Goal: Transaction & Acquisition: Purchase product/service

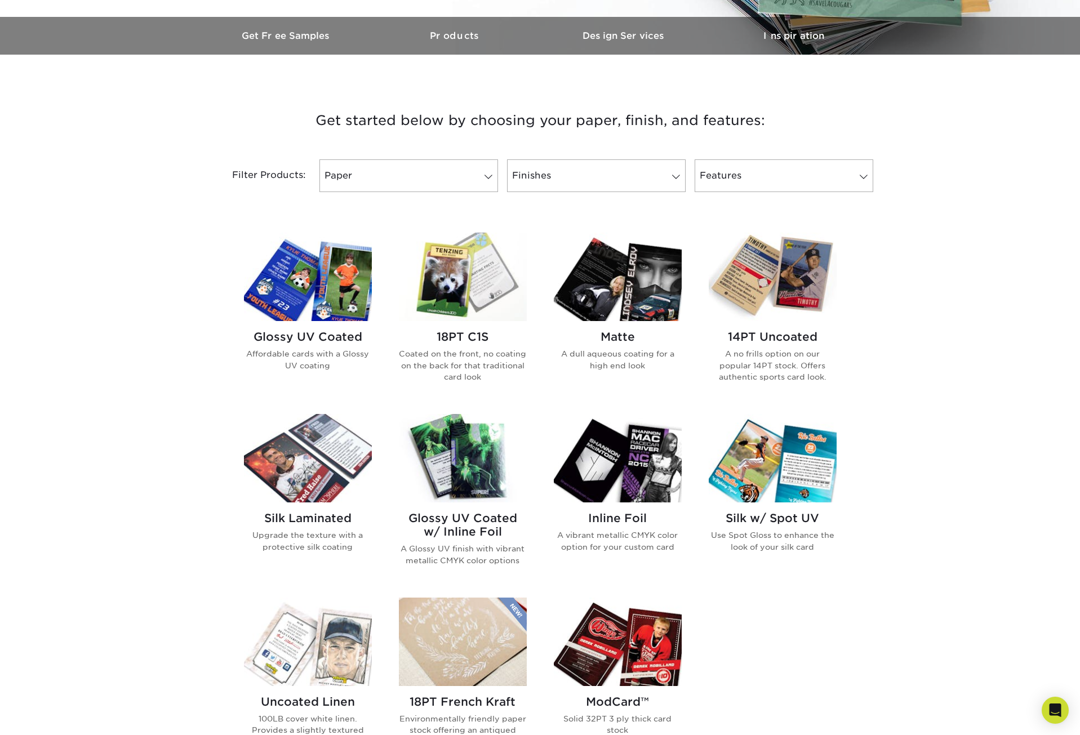
scroll to position [394, 0]
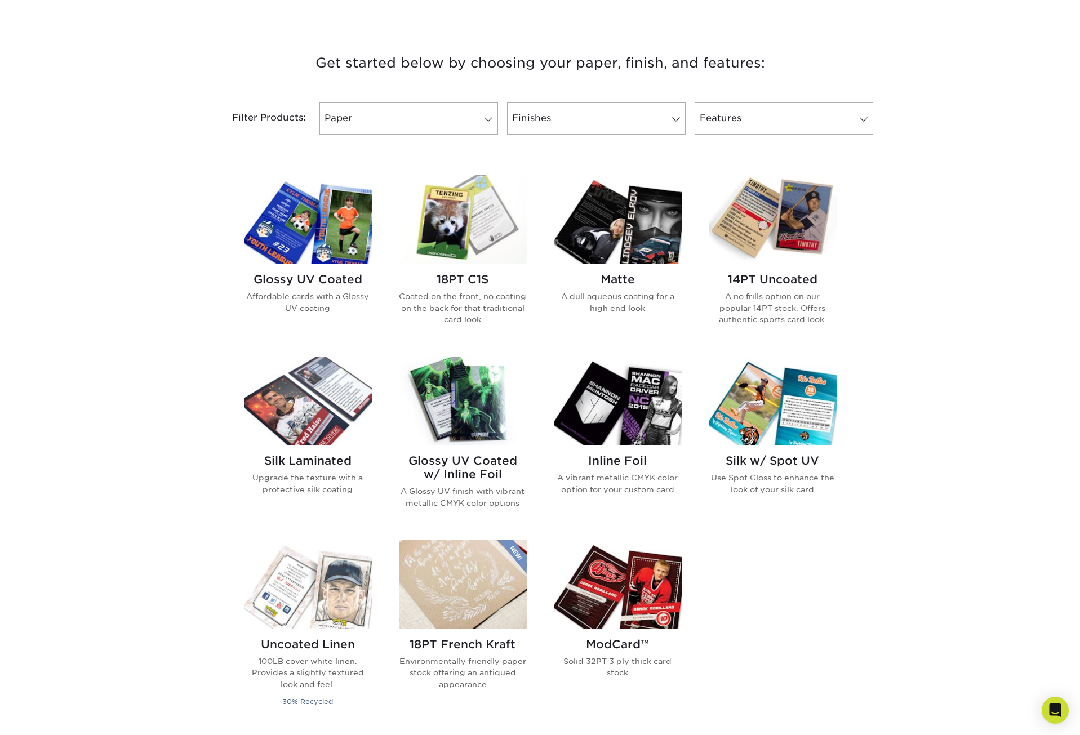
click at [309, 283] on h2 "Glossy UV Coated" at bounding box center [308, 280] width 128 height 14
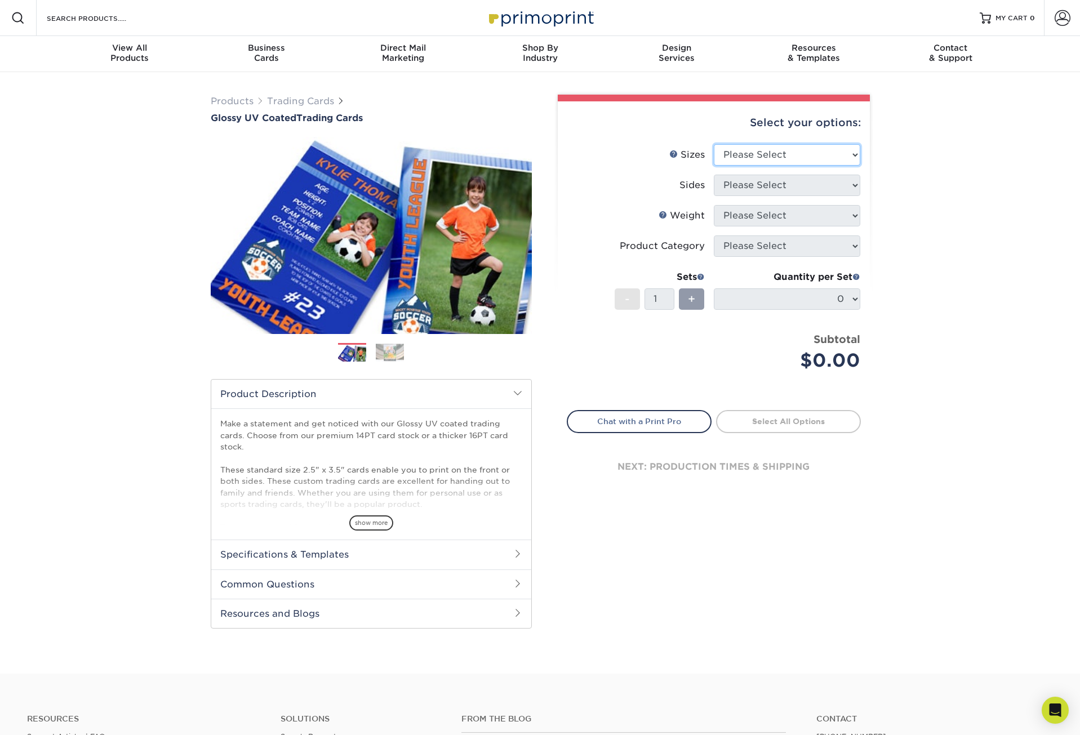
click at [848, 157] on select "Please Select 2.5" x 3.5"" at bounding box center [787, 154] width 147 height 21
select select "2.50x3.50"
click at [714, 144] on select "Please Select 2.5" x 3.5"" at bounding box center [787, 154] width 147 height 21
click at [827, 192] on select "Please Select Print Both Sides Print Front Only" at bounding box center [787, 185] width 147 height 21
select select "13abbda7-1d64-4f25-8bb2-c179b224825d"
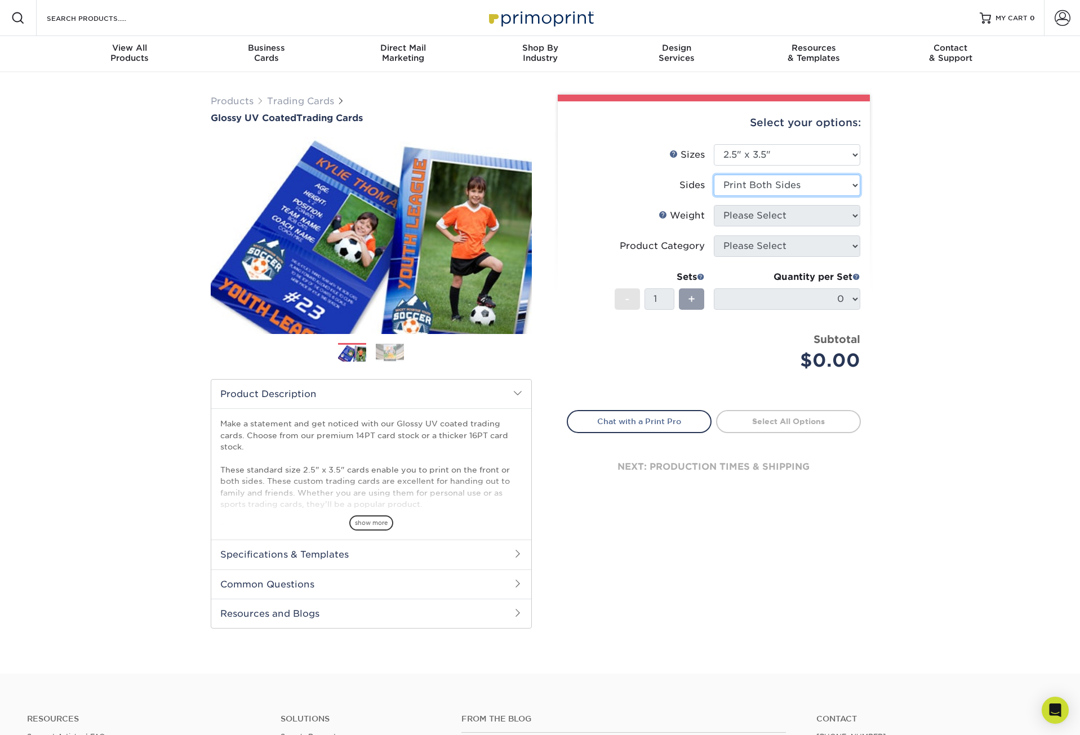
click at [714, 175] on select "Please Select Print Both Sides Print Front Only" at bounding box center [787, 185] width 147 height 21
click at [809, 219] on select "Please Select 16PT 14PT 18PT C1S" at bounding box center [787, 215] width 147 height 21
select select "16PT"
click at [714, 205] on select "Please Select 16PT 14PT 18PT C1S" at bounding box center [787, 215] width 147 height 21
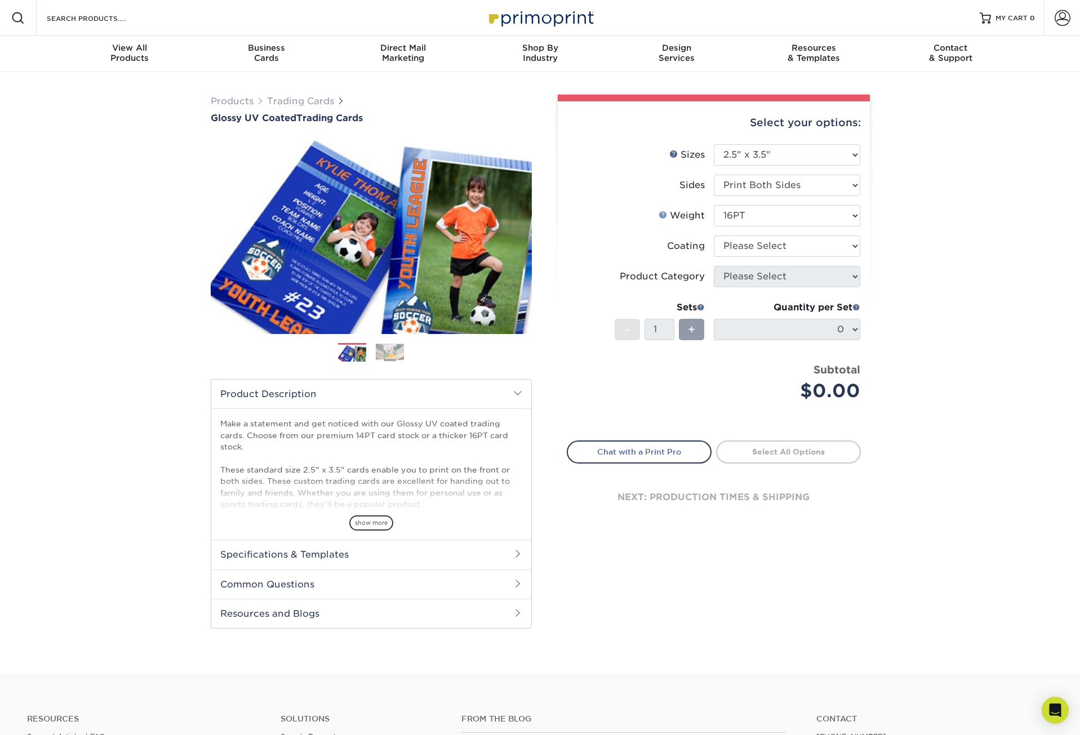
click at [663, 212] on link "Weight Help" at bounding box center [663, 214] width 9 height 9
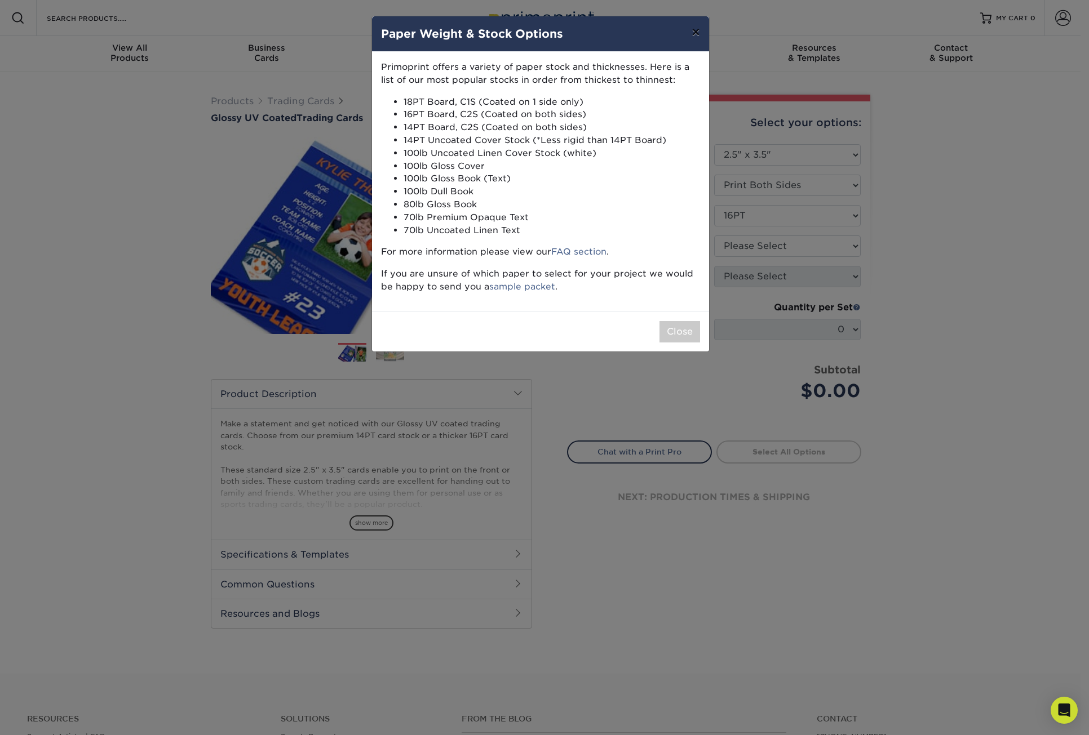
click at [694, 33] on button "×" at bounding box center [695, 32] width 26 height 32
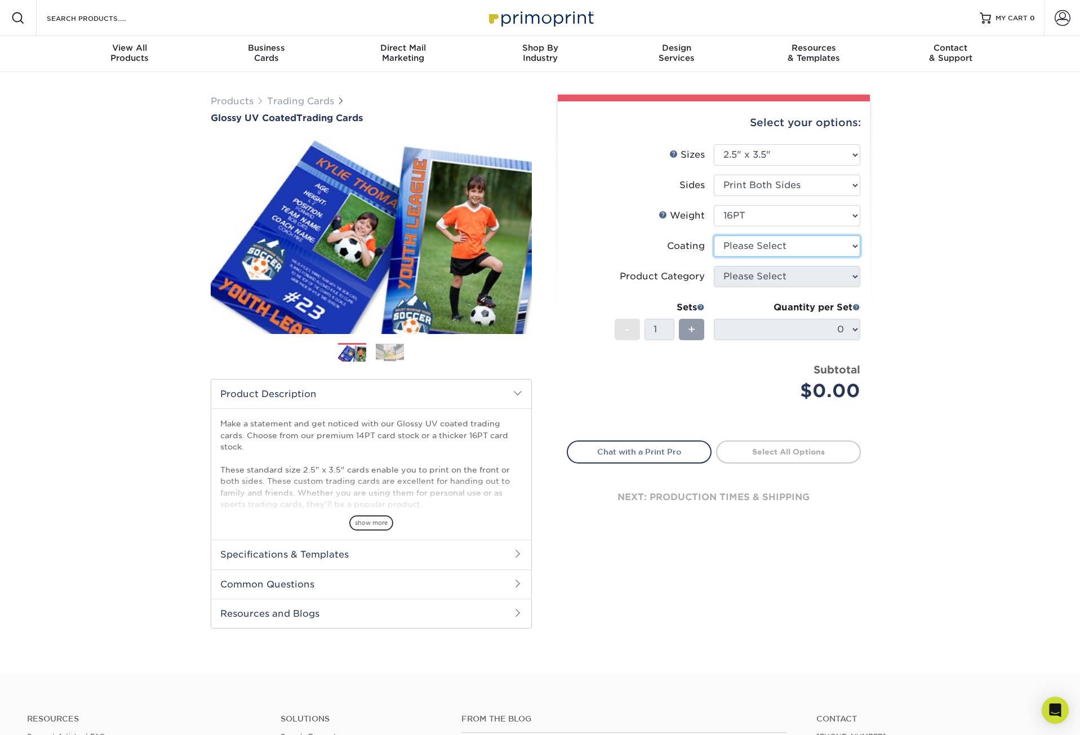
click at [736, 242] on select at bounding box center [787, 246] width 147 height 21
select select "ae367451-b2b8-45df-a344-0f05b6a12993"
click at [714, 236] on select at bounding box center [787, 246] width 147 height 21
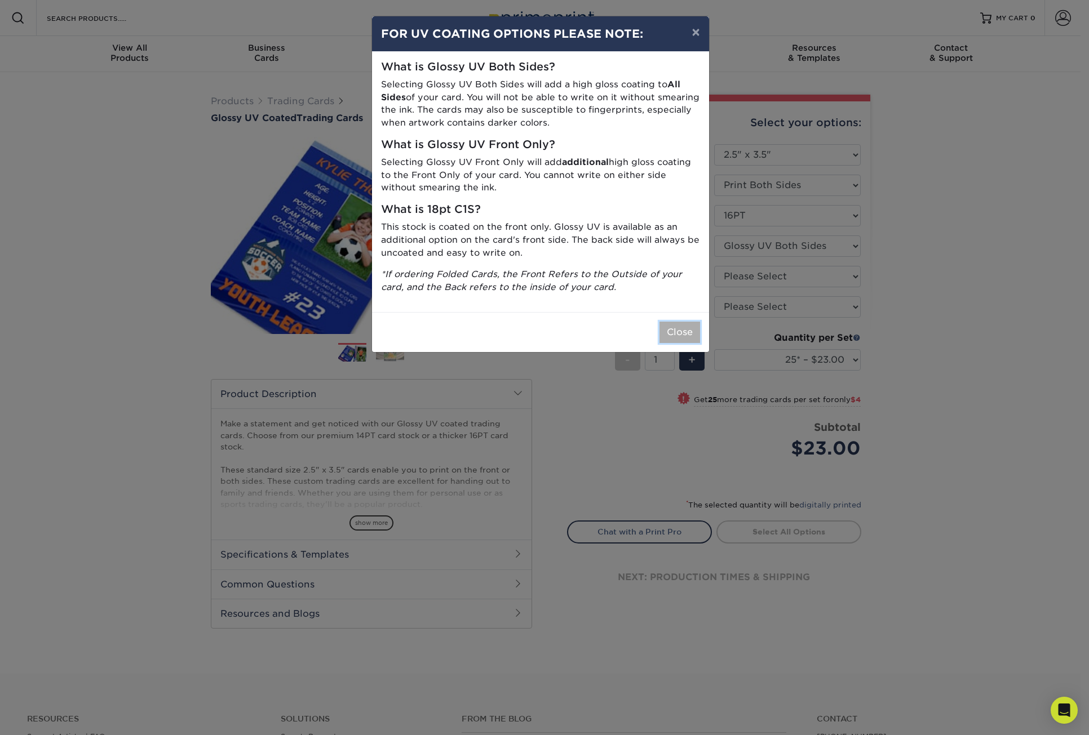
click at [670, 329] on button "Close" at bounding box center [679, 332] width 41 height 21
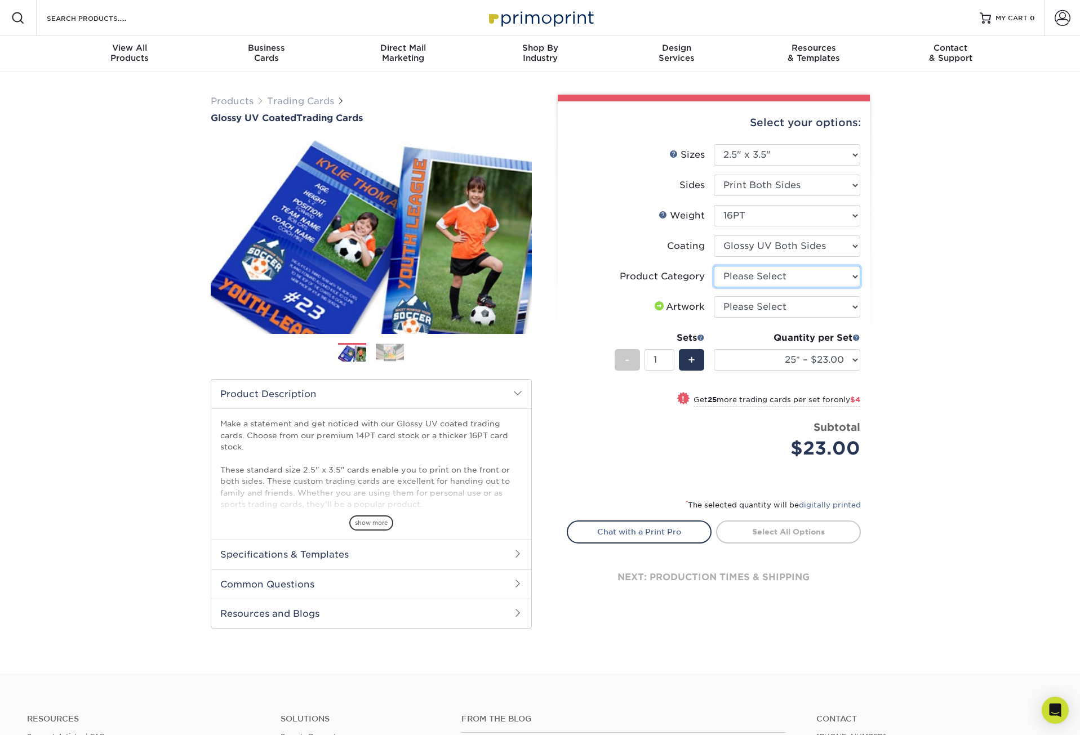
click at [815, 279] on select "Please Select Trading Cards" at bounding box center [787, 276] width 147 height 21
select select "c2f9bce9-36c2-409d-b101-c29d9d031e18"
click at [714, 266] on select "Please Select Trading Cards" at bounding box center [787, 276] width 147 height 21
click at [804, 308] on select "Please Select I will upload files I need a design - $100" at bounding box center [787, 306] width 147 height 21
select select "upload"
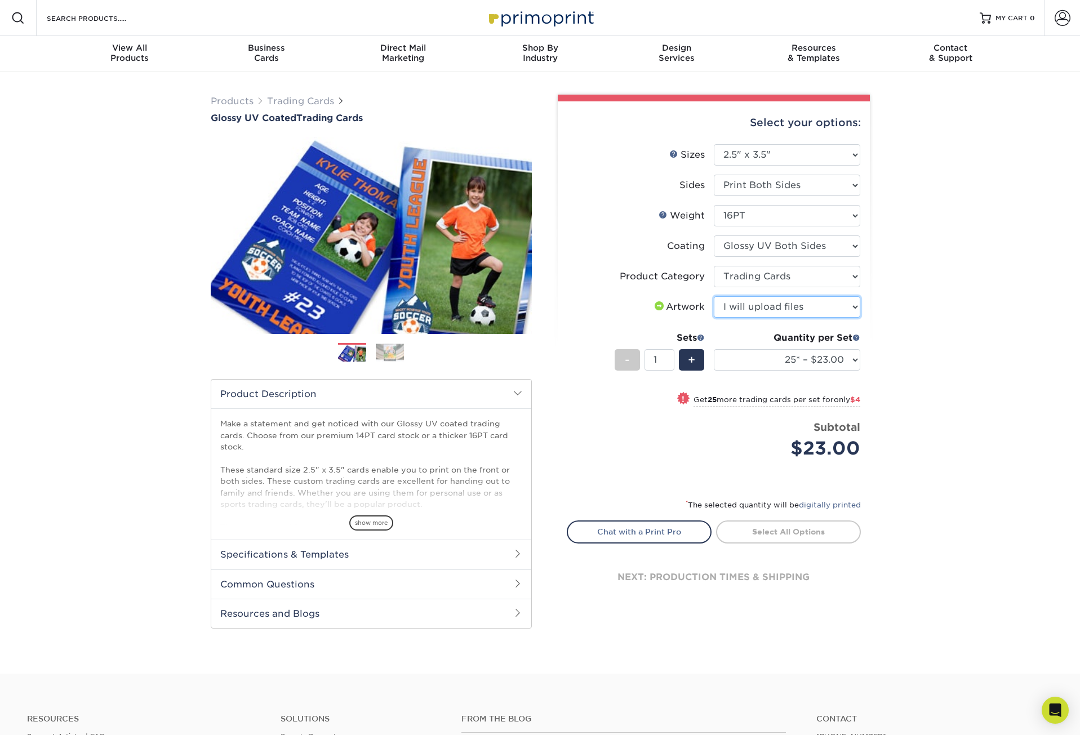
click at [714, 296] on select "Please Select I will upload files I need a design - $100" at bounding box center [787, 306] width 147 height 21
click at [701, 336] on span at bounding box center [701, 338] width 8 height 8
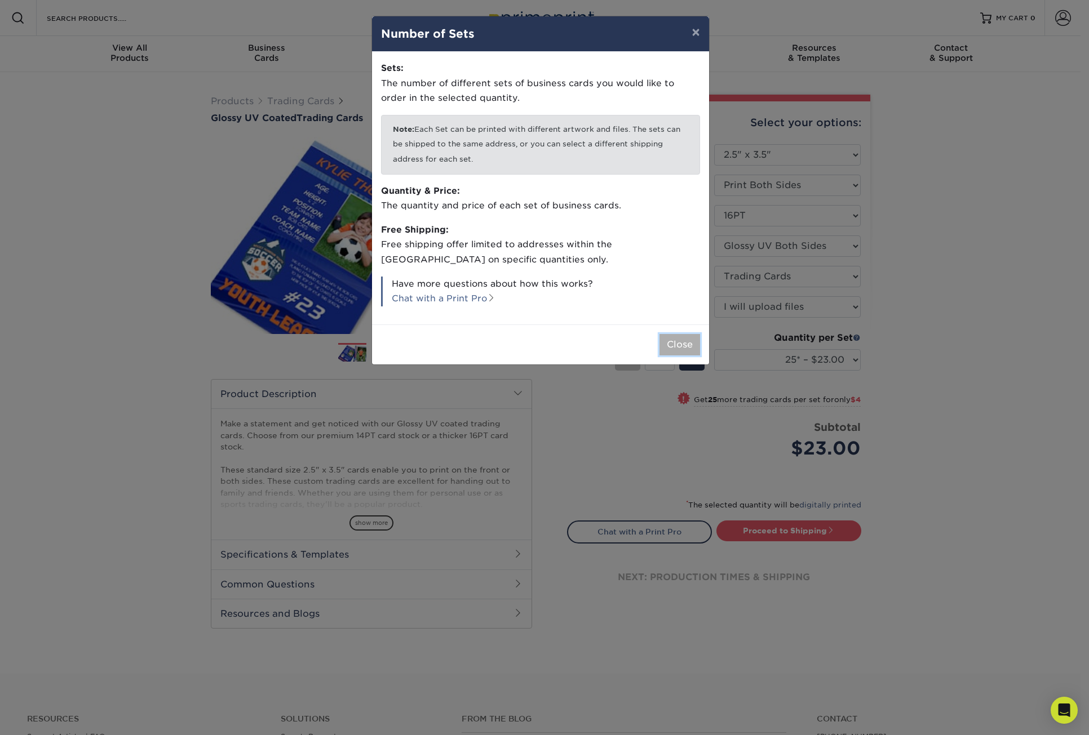
click at [692, 340] on button "Close" at bounding box center [679, 344] width 41 height 21
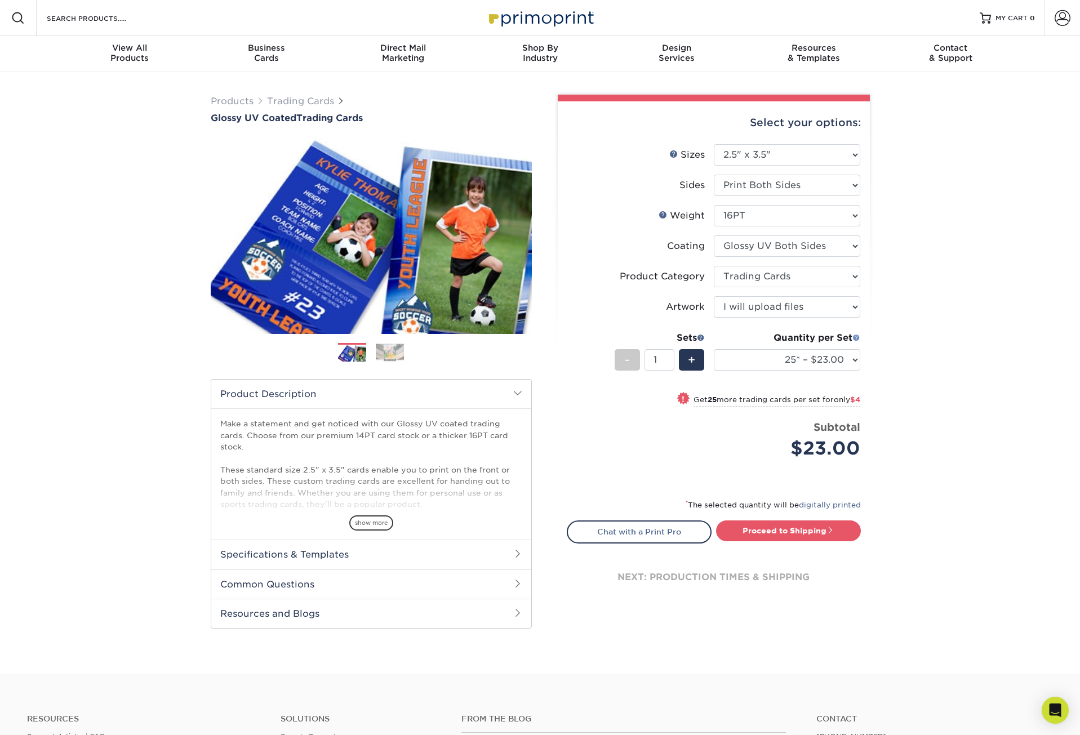
click at [856, 336] on span at bounding box center [857, 338] width 8 height 8
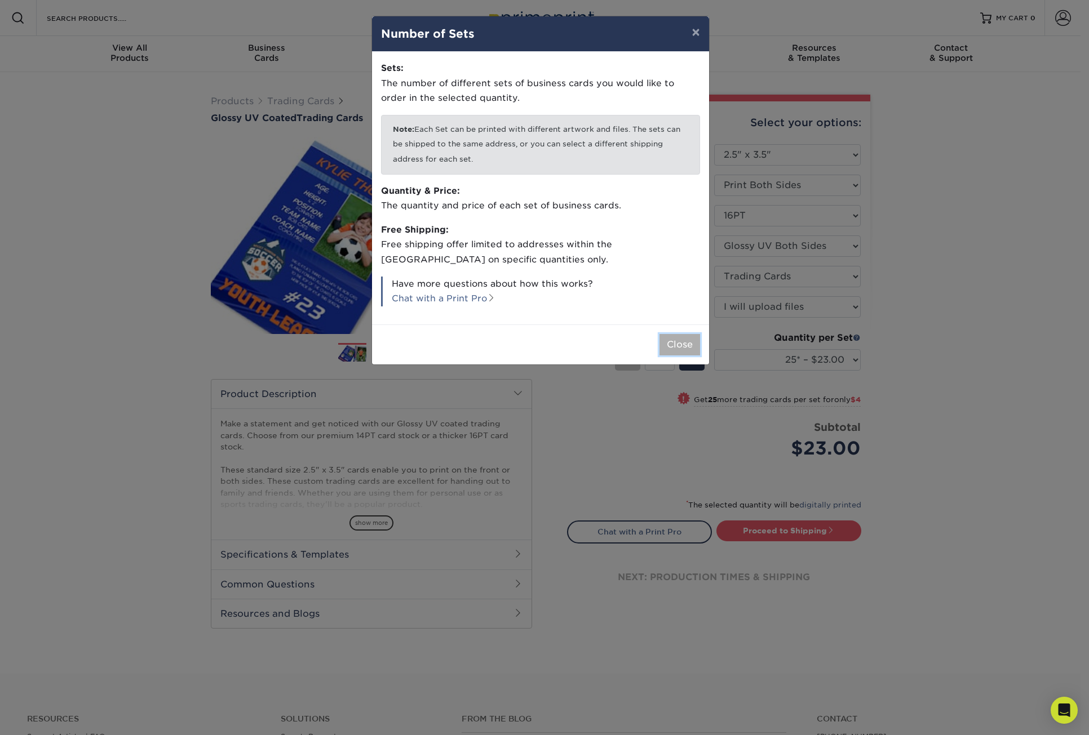
click at [680, 343] on button "Close" at bounding box center [679, 344] width 41 height 21
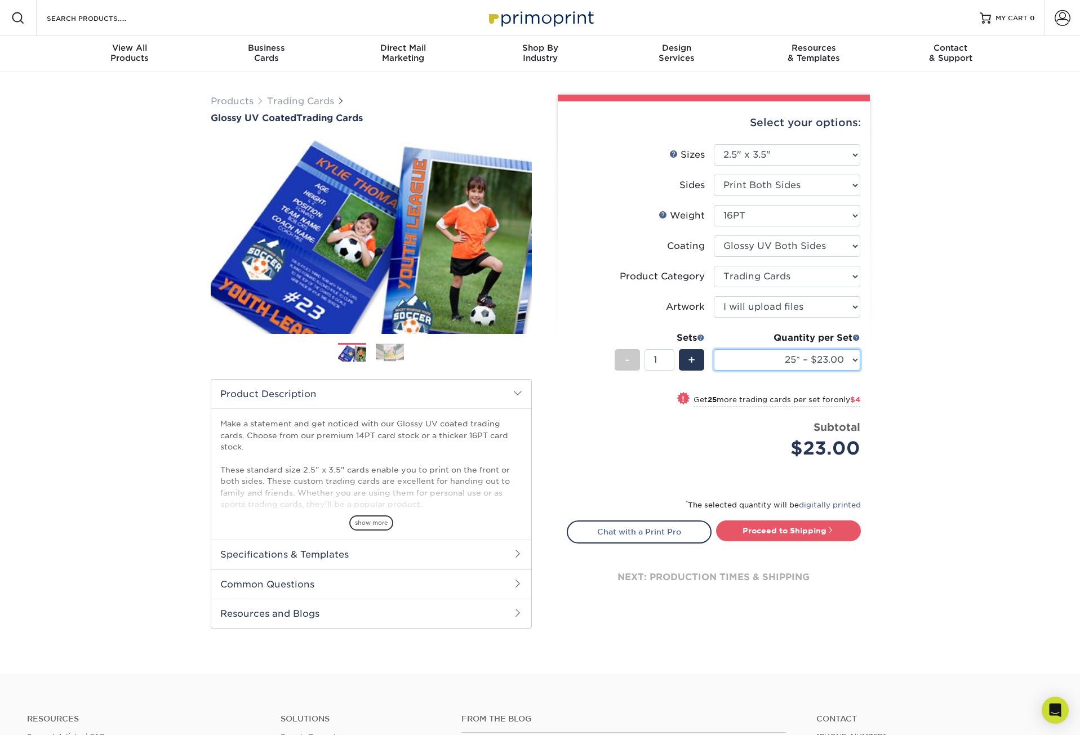
click at [855, 357] on select "25* – $23.00 50* – $27.00 75* – $33.00 100* – $37.00 250* – $47.00 500 – $58.00…" at bounding box center [787, 359] width 147 height 21
click at [714, 349] on select "25* – $23.00 50* – $27.00 75* – $33.00 100* – $37.00 250* – $47.00 500 – $58.00…" at bounding box center [787, 359] width 147 height 21
click at [856, 365] on select "25* – $23.00 50* – $27.00 75* – $33.00 100* – $37.00 250* – $47.00 500 – $58.00…" at bounding box center [787, 359] width 147 height 21
click at [714, 349] on select "25* – $23.00 50* – $27.00 75* – $33.00 100* – $37.00 250* – $47.00 500 – $58.00…" at bounding box center [787, 359] width 147 height 21
click at [856, 361] on select "25* – $23.00 50* – $27.00 75* – $33.00 100* – $37.00 250* – $47.00 500 – $58.00…" at bounding box center [787, 359] width 147 height 21
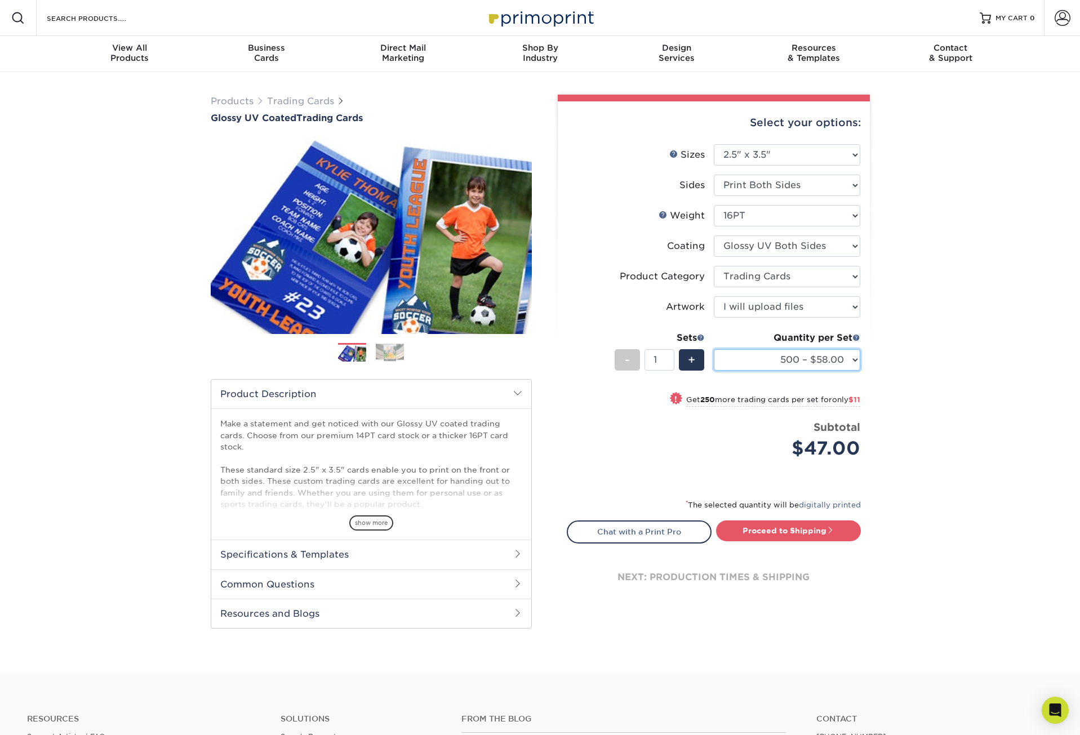
click at [714, 349] on select "25* – $23.00 50* – $27.00 75* – $33.00 100* – $37.00 250* – $47.00 500 – $58.00…" at bounding box center [787, 359] width 147 height 21
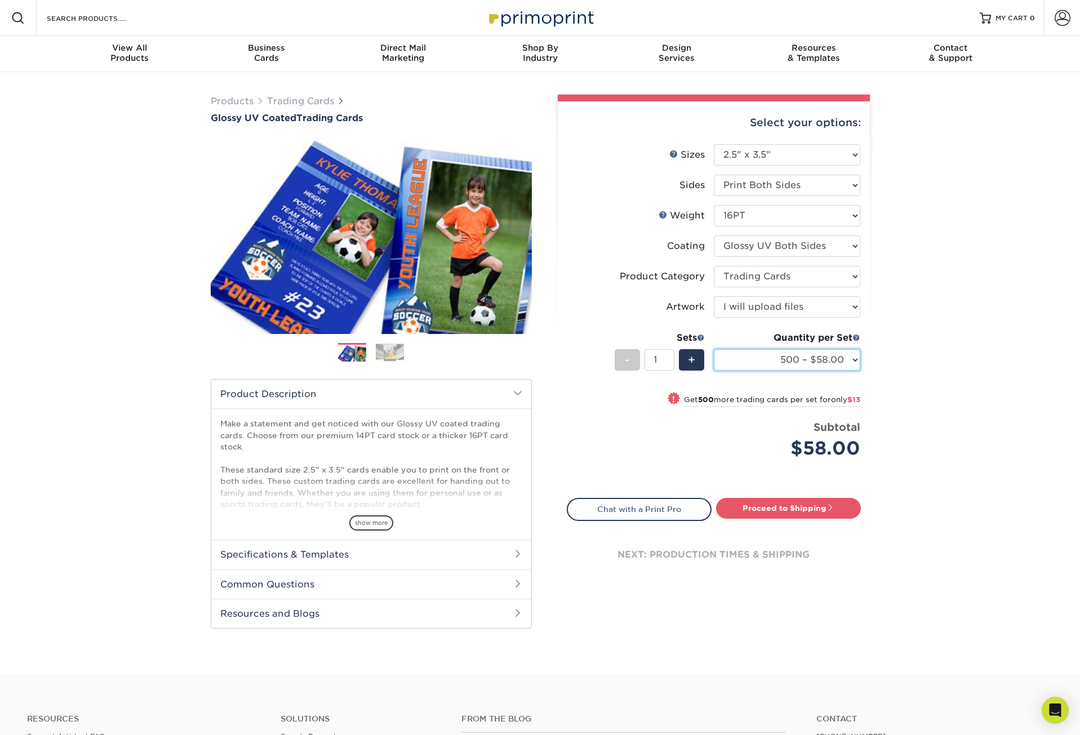
click at [856, 363] on select "25* – $23.00 50* – $27.00 75* – $33.00 100* – $37.00 250* – $47.00 500 – $58.00…" at bounding box center [787, 359] width 147 height 21
click at [714, 349] on select "25* – $23.00 50* – $27.00 75* – $33.00 100* – $37.00 250* – $47.00 500 – $58.00…" at bounding box center [787, 359] width 147 height 21
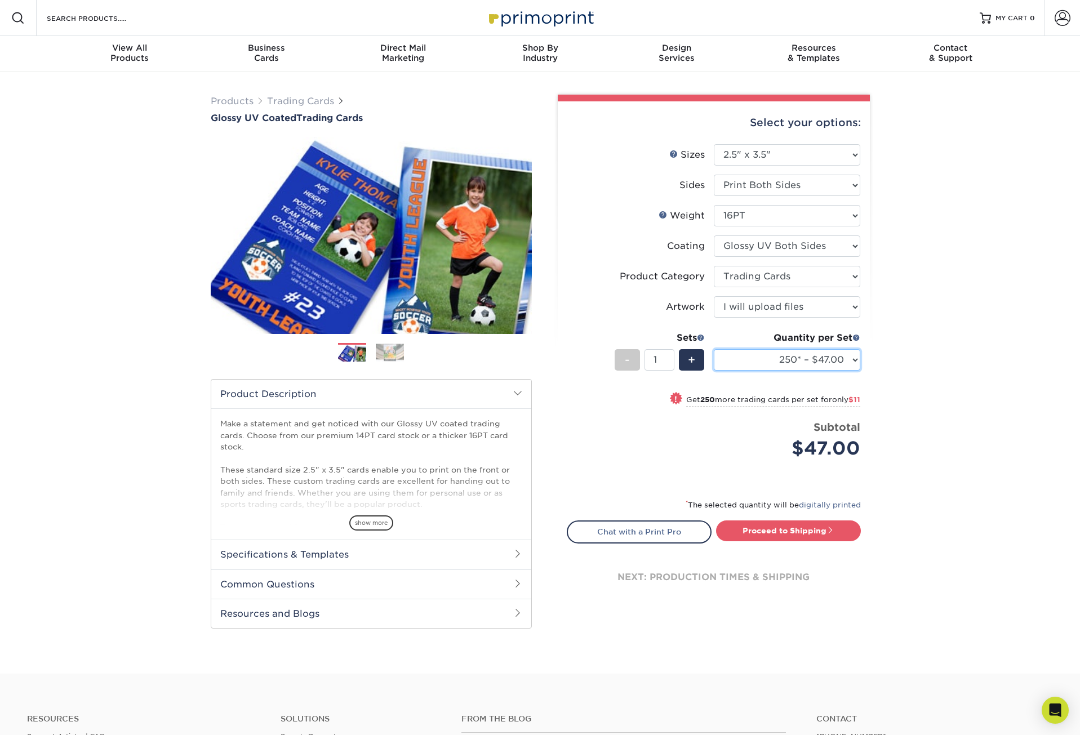
click at [854, 360] on select "25* – $23.00 50* – $27.00 75* – $33.00 100* – $37.00 250* – $47.00 500 – $58.00…" at bounding box center [787, 359] width 147 height 21
select select "500 – $58.00"
click at [714, 349] on select "25* – $23.00 50* – $27.00 75* – $33.00 100* – $37.00 250* – $47.00 500 – $58.00…" at bounding box center [787, 359] width 147 height 21
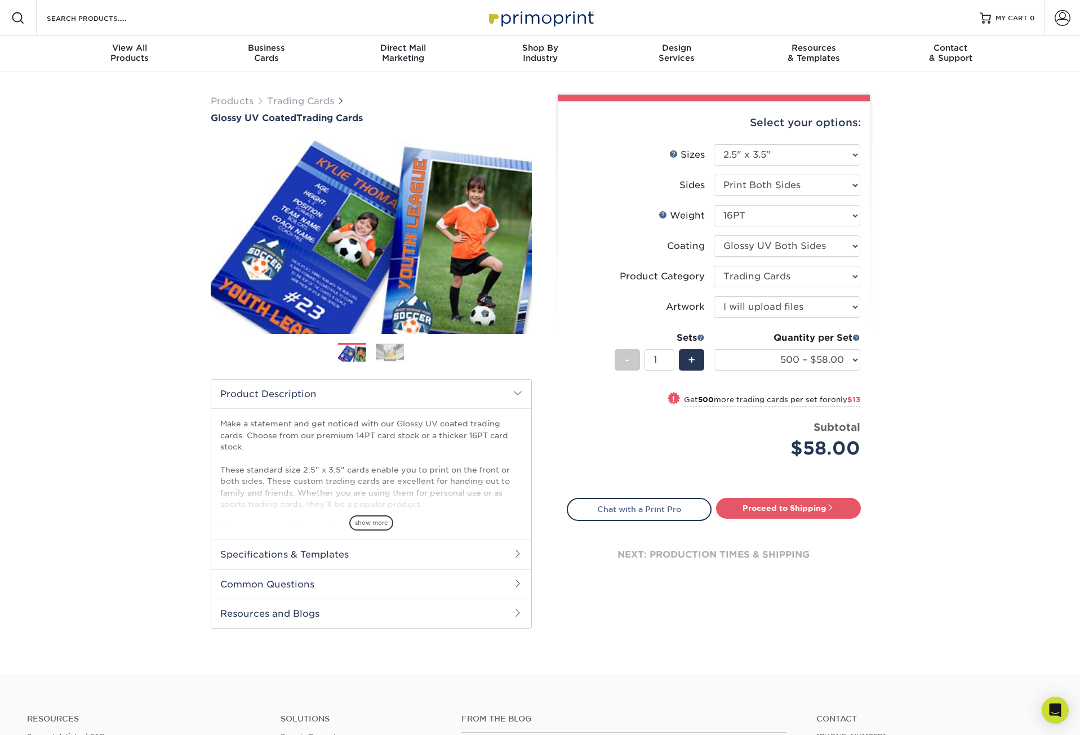
click at [357, 522] on span "show more" at bounding box center [371, 523] width 44 height 15
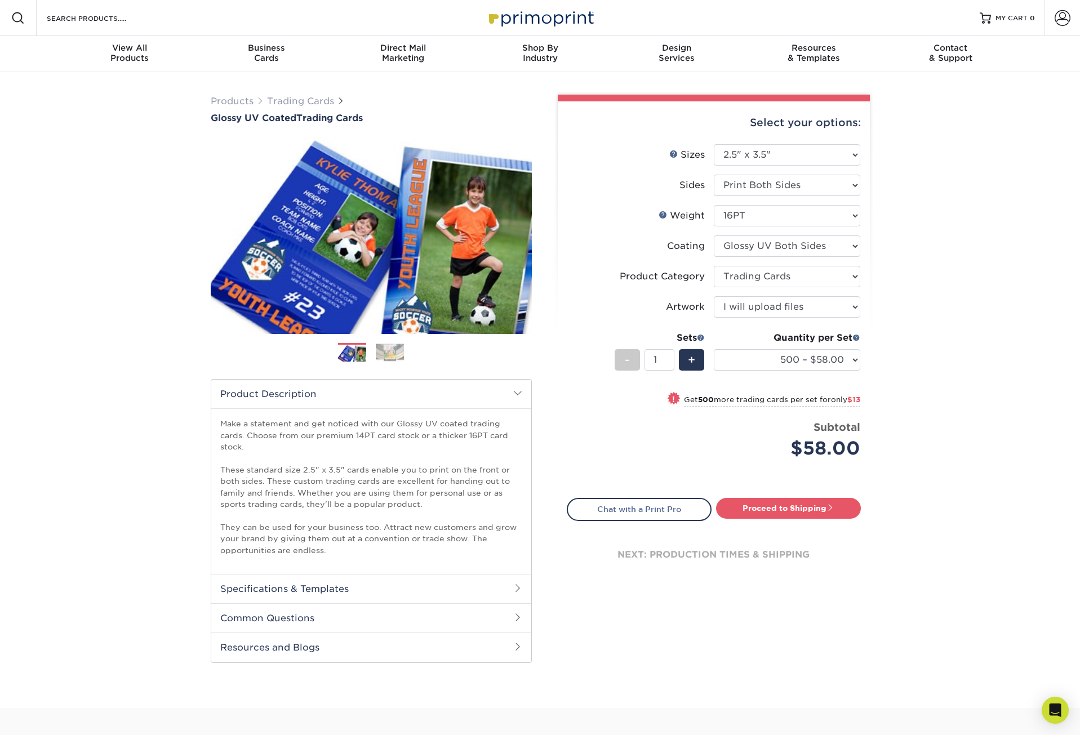
click at [397, 591] on h2 "Specifications & Templates" at bounding box center [371, 588] width 320 height 29
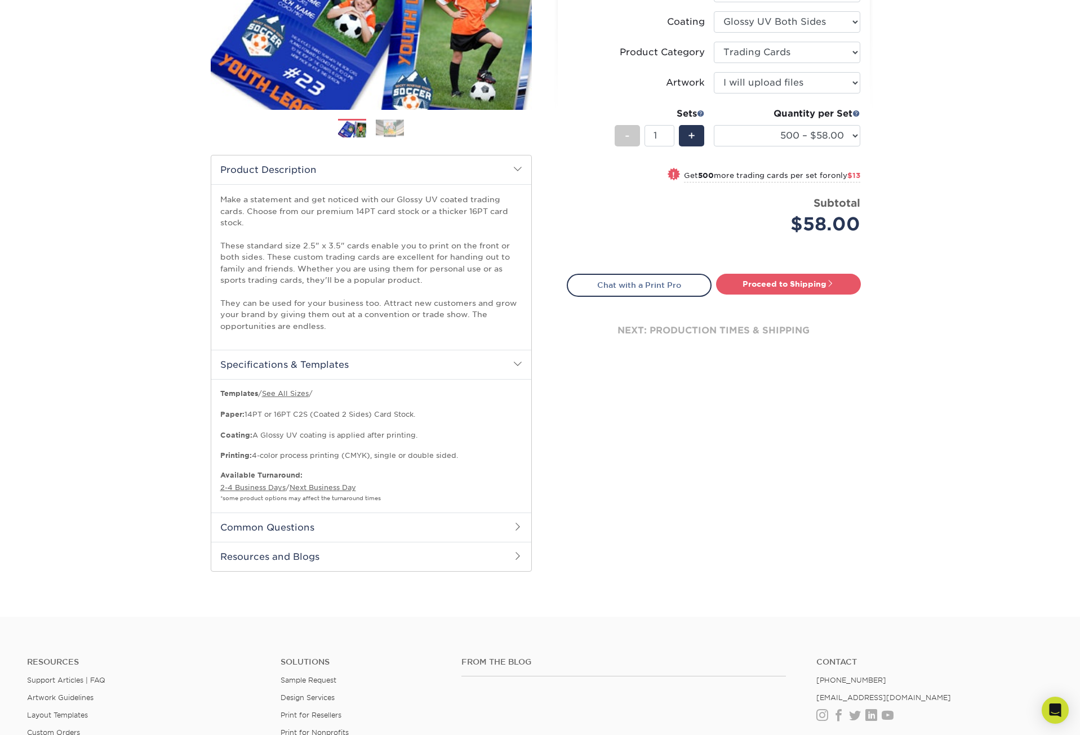
scroll to position [225, 0]
click at [400, 531] on h2 "Common Questions" at bounding box center [371, 526] width 320 height 29
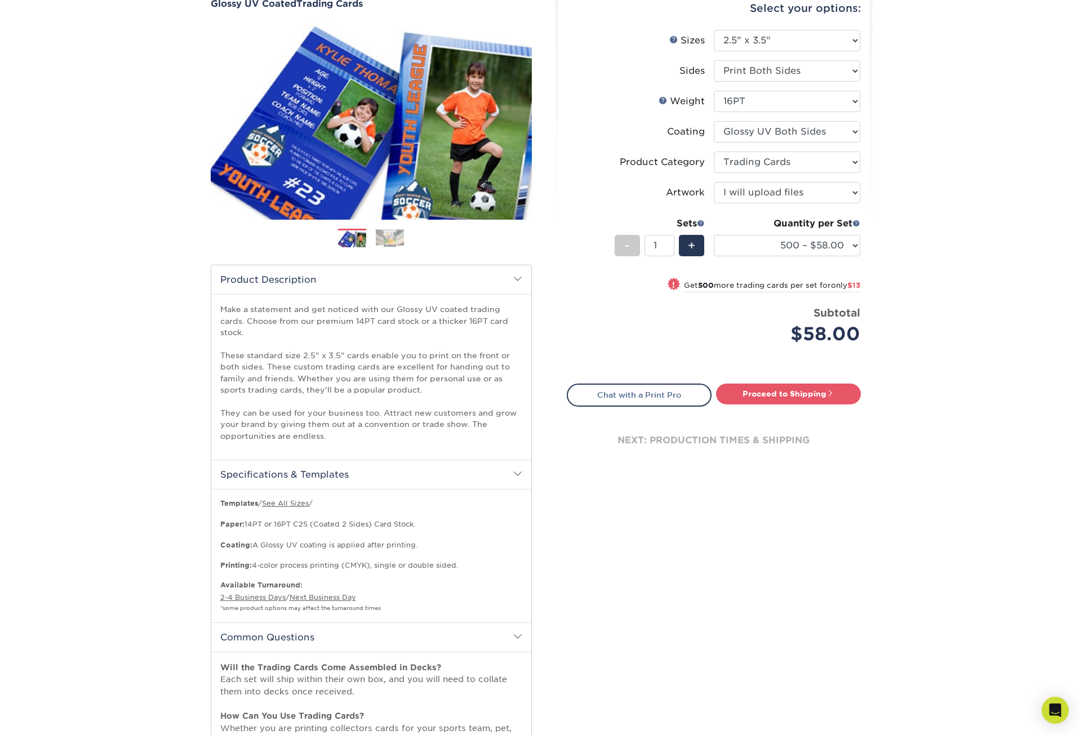
scroll to position [0, 0]
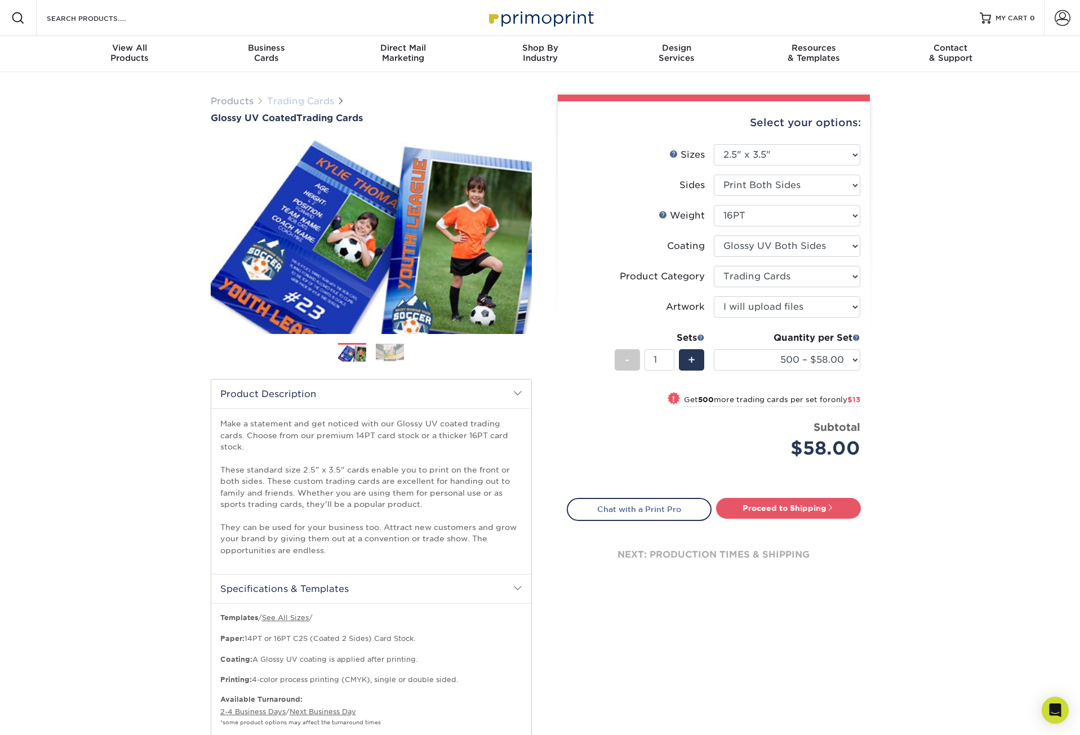
click at [301, 99] on link "Trading Cards" at bounding box center [300, 101] width 67 height 11
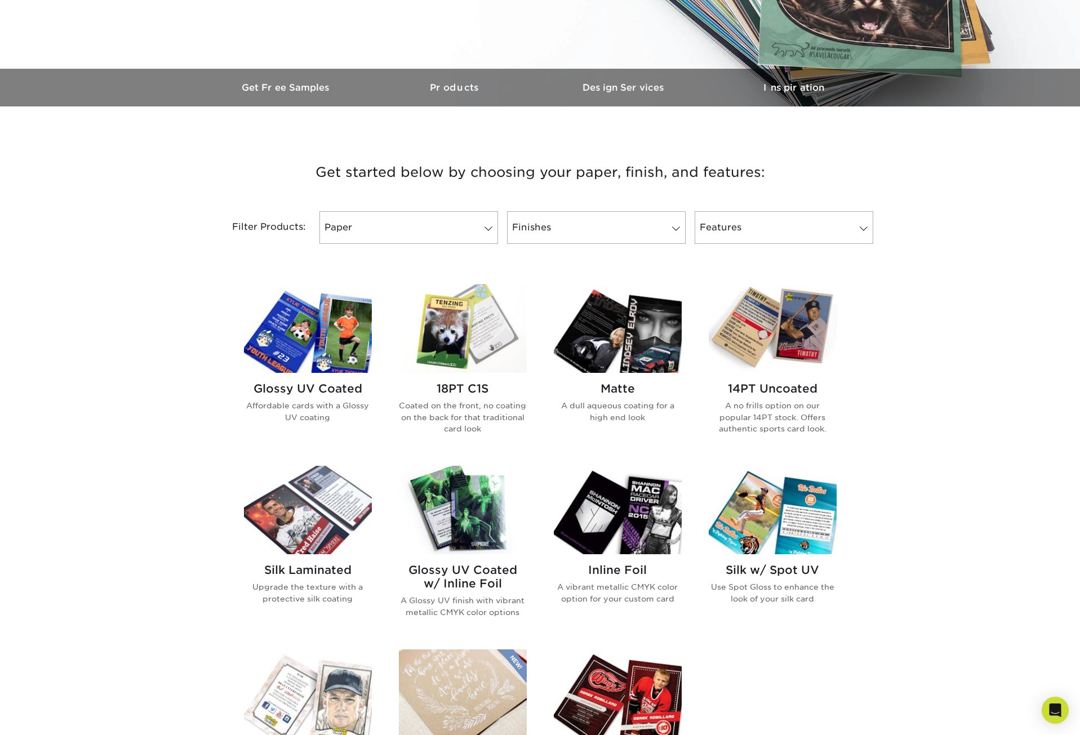
scroll to position [338, 0]
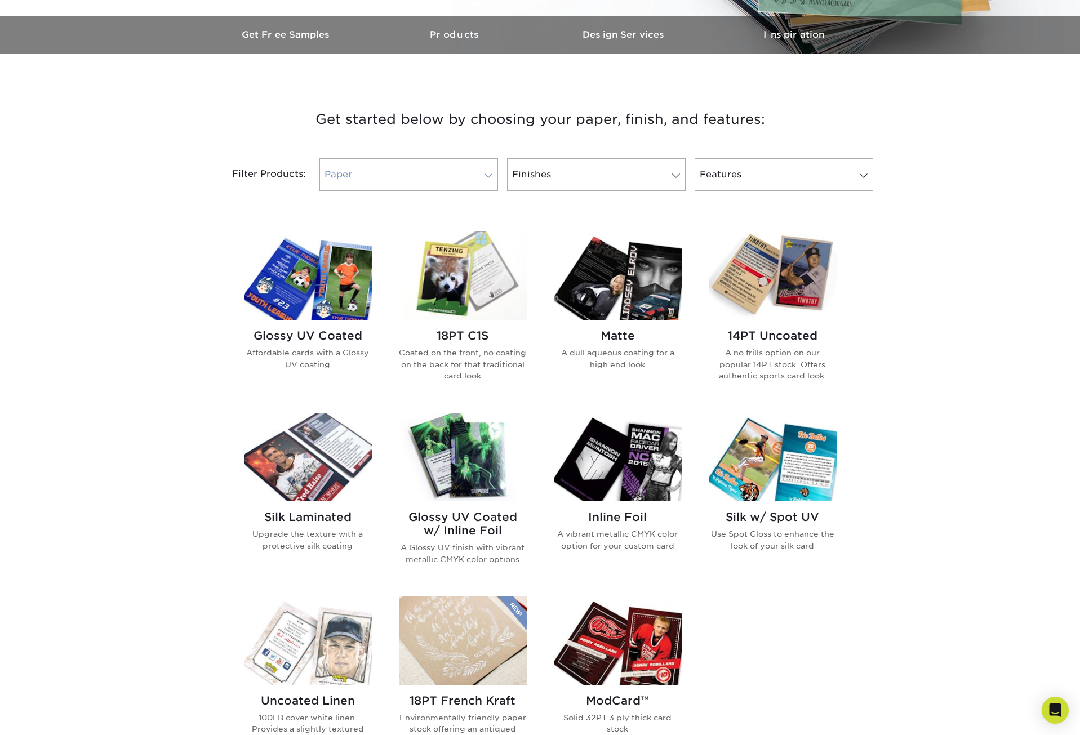
click at [471, 180] on link "Paper" at bounding box center [409, 174] width 179 height 33
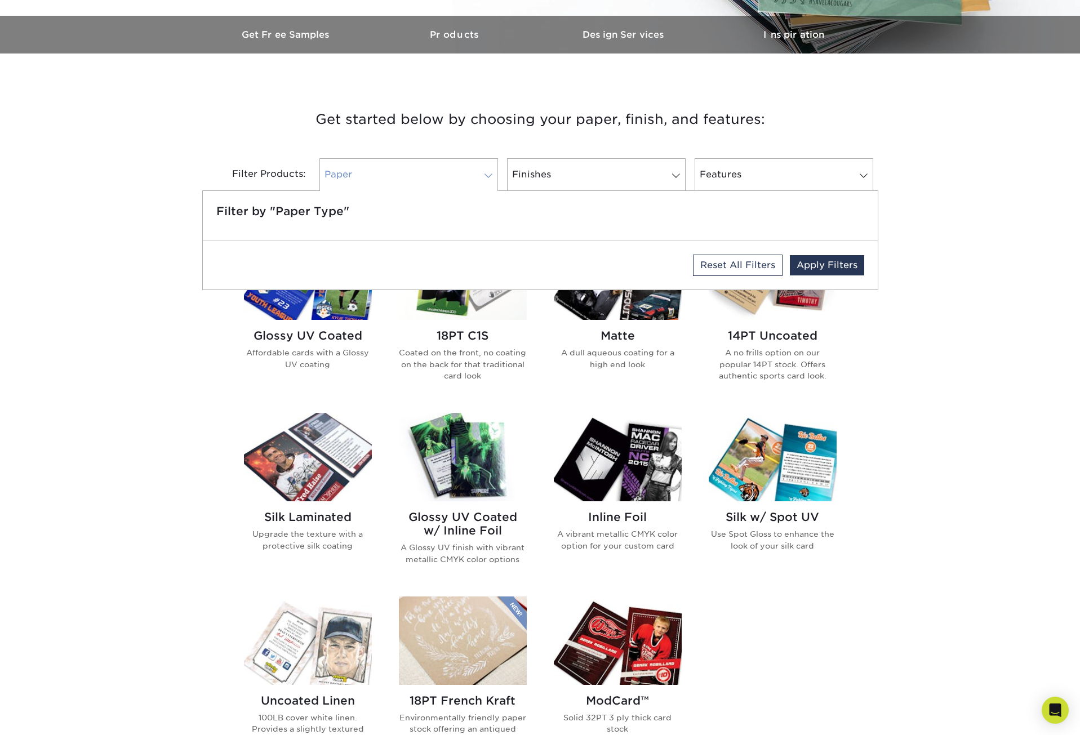
click at [471, 180] on link "Paper" at bounding box center [409, 174] width 179 height 33
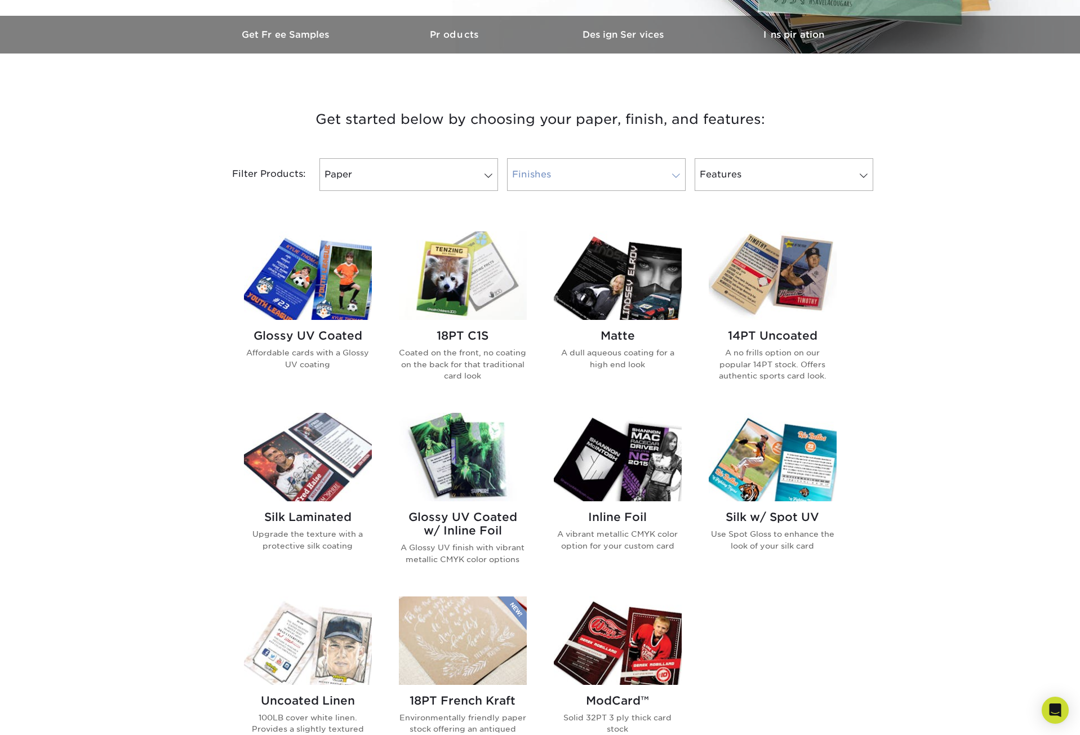
click at [584, 174] on link "Finishes" at bounding box center [596, 174] width 179 height 33
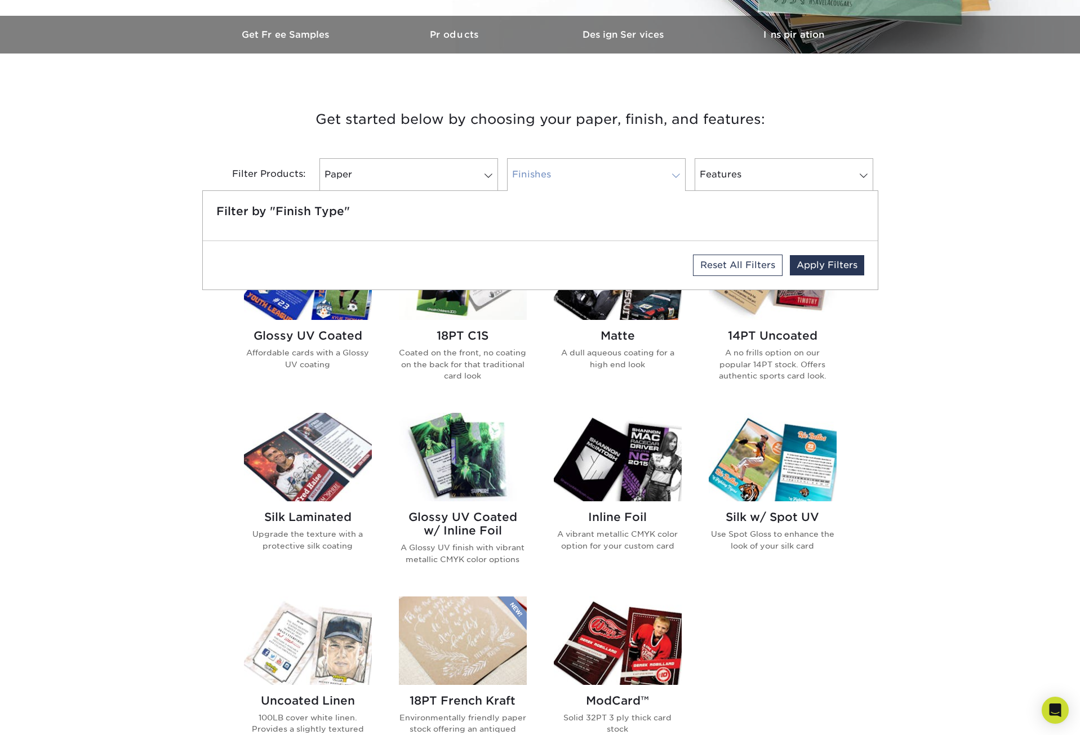
click at [584, 174] on link "Finishes" at bounding box center [596, 174] width 179 height 33
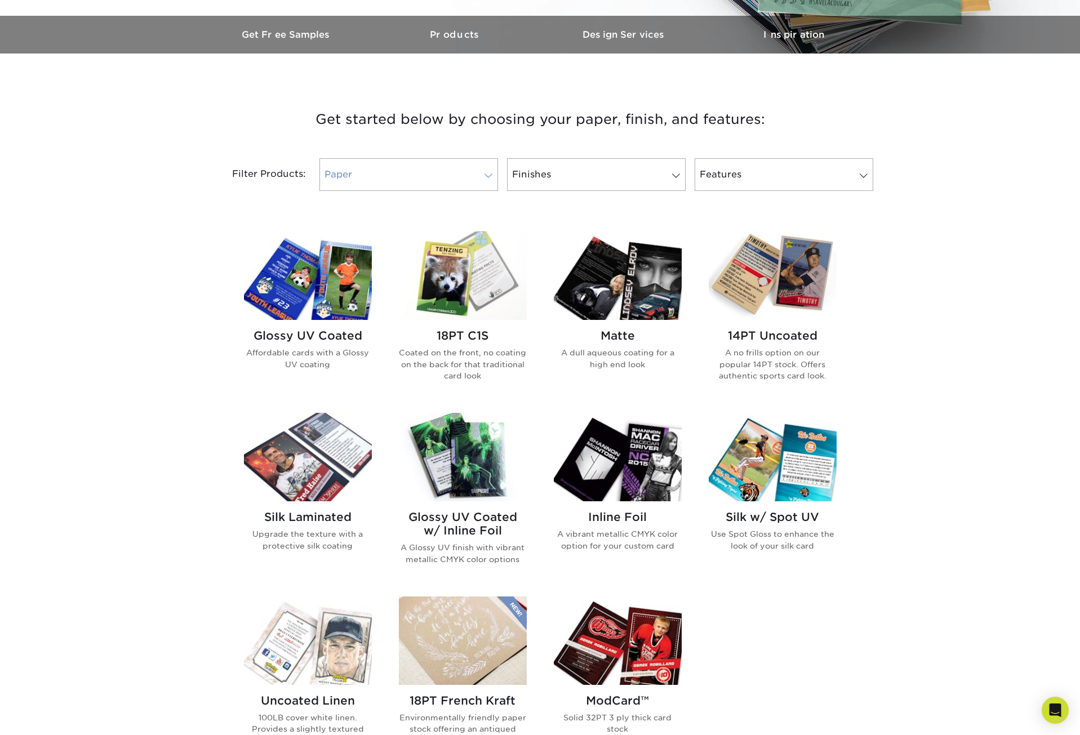
click at [463, 178] on link "Paper" at bounding box center [409, 174] width 179 height 33
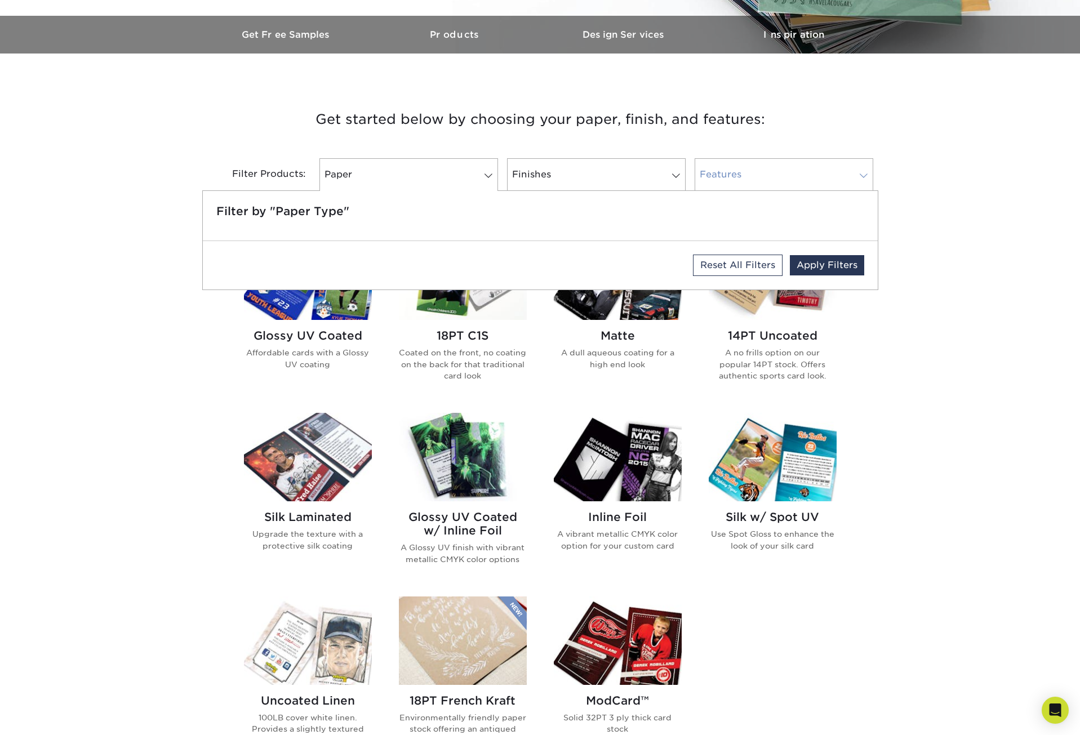
click at [726, 176] on link "Features" at bounding box center [784, 174] width 179 height 33
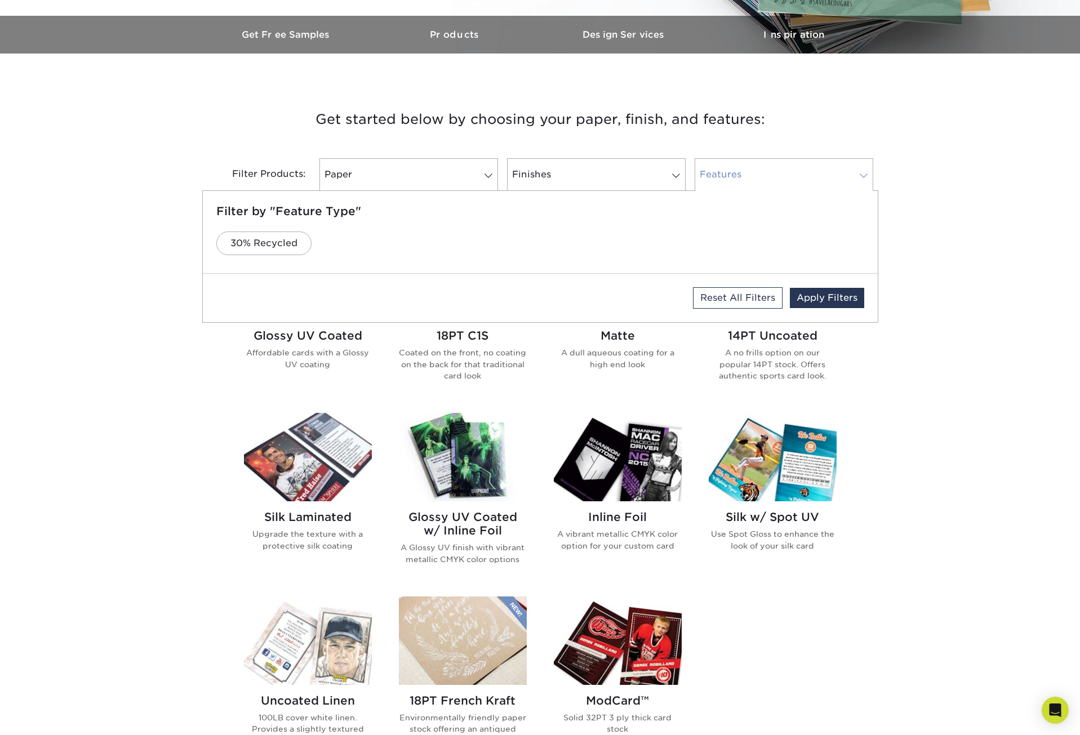
click at [726, 176] on link "Features" at bounding box center [784, 174] width 179 height 33
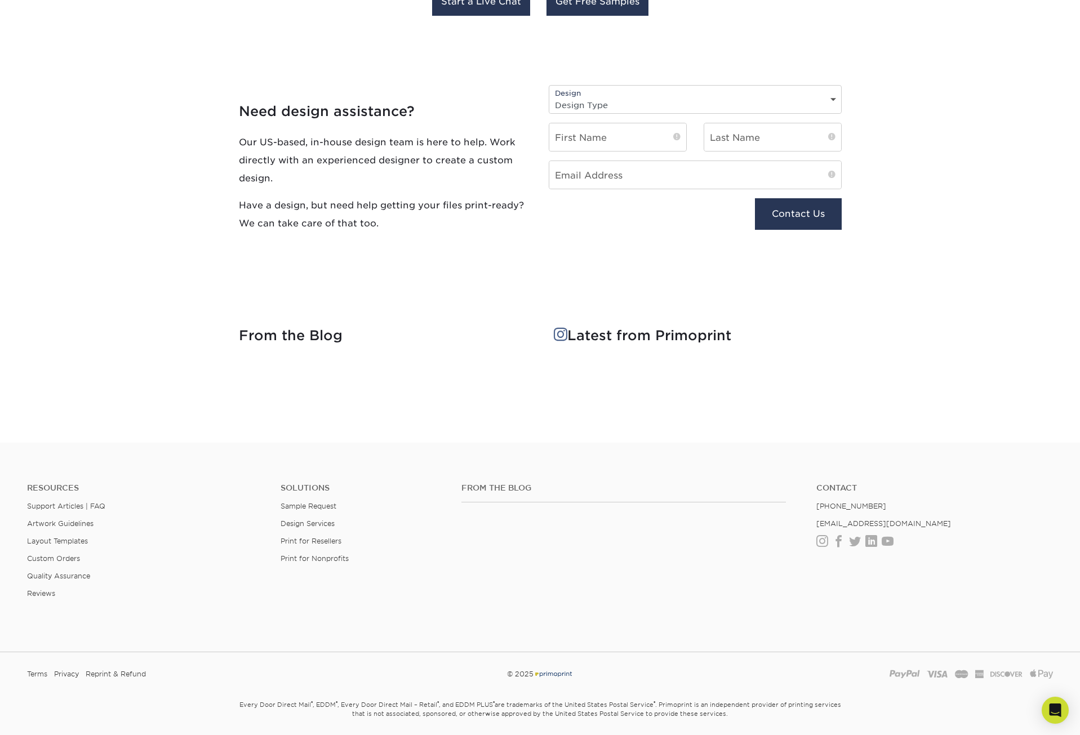
scroll to position [1249, 0]
